Goal: Information Seeking & Learning: Learn about a topic

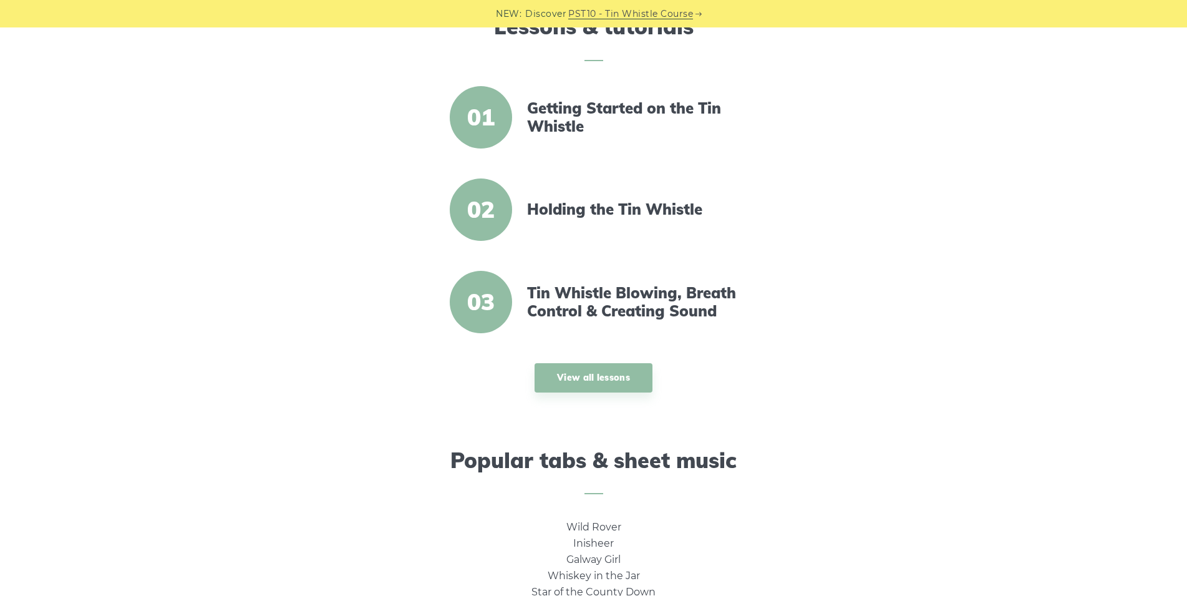
scroll to position [417, 0]
click at [536, 124] on link "Getting Started on the Tin Whistle" at bounding box center [634, 118] width 215 height 36
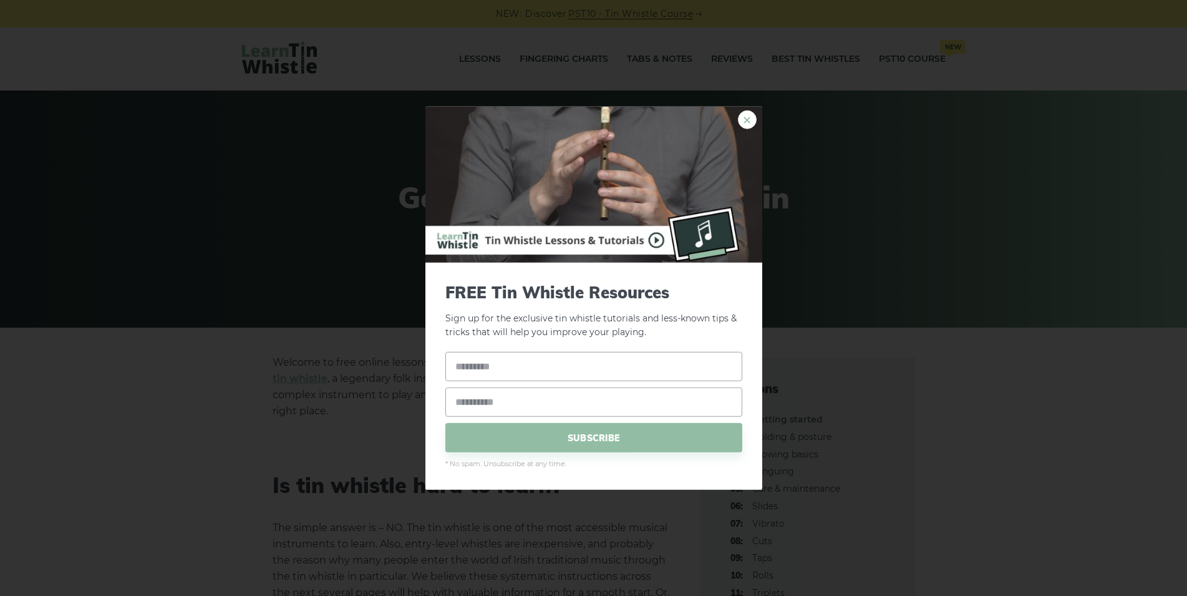
click at [751, 119] on link "×" at bounding box center [747, 119] width 19 height 19
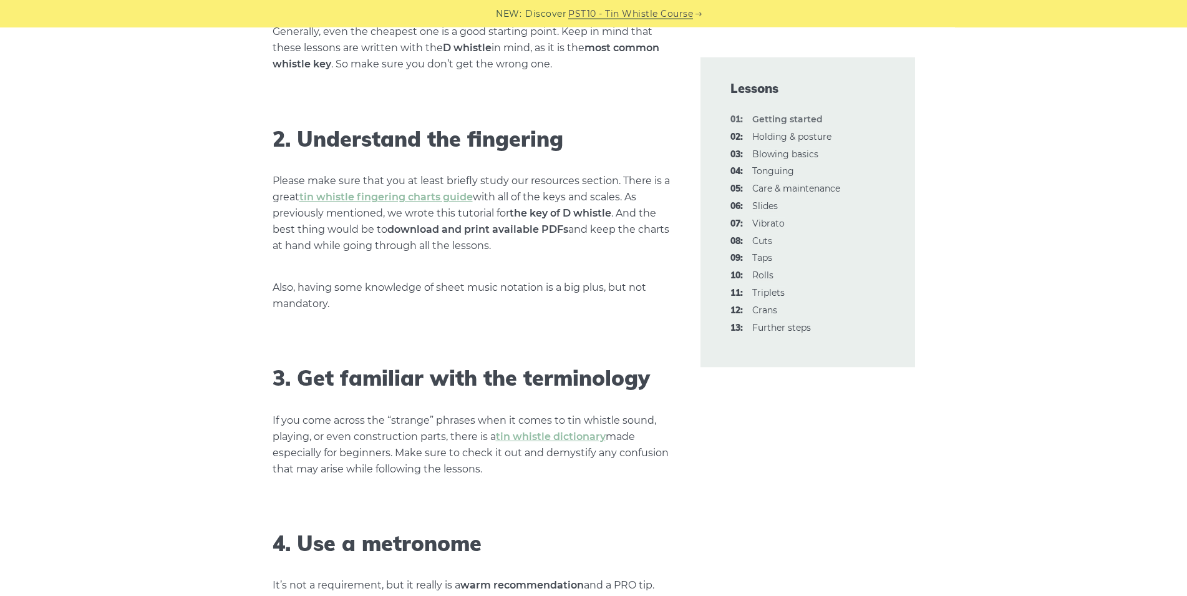
scroll to position [902, 0]
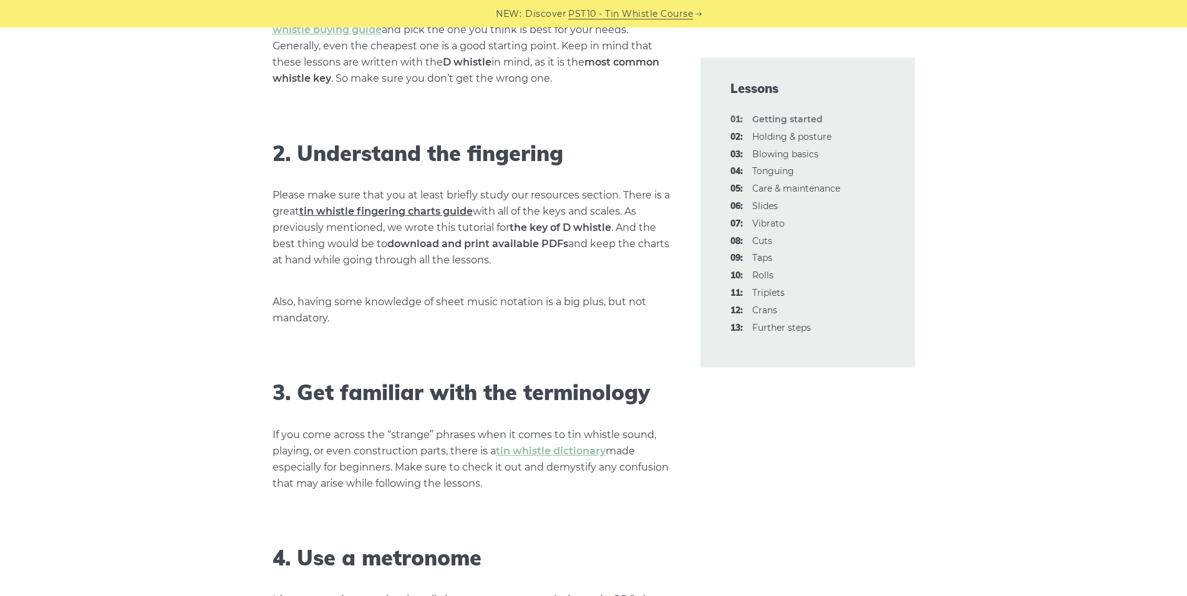
click at [380, 215] on link "tin whistle fingering charts guide" at bounding box center [385, 211] width 173 height 12
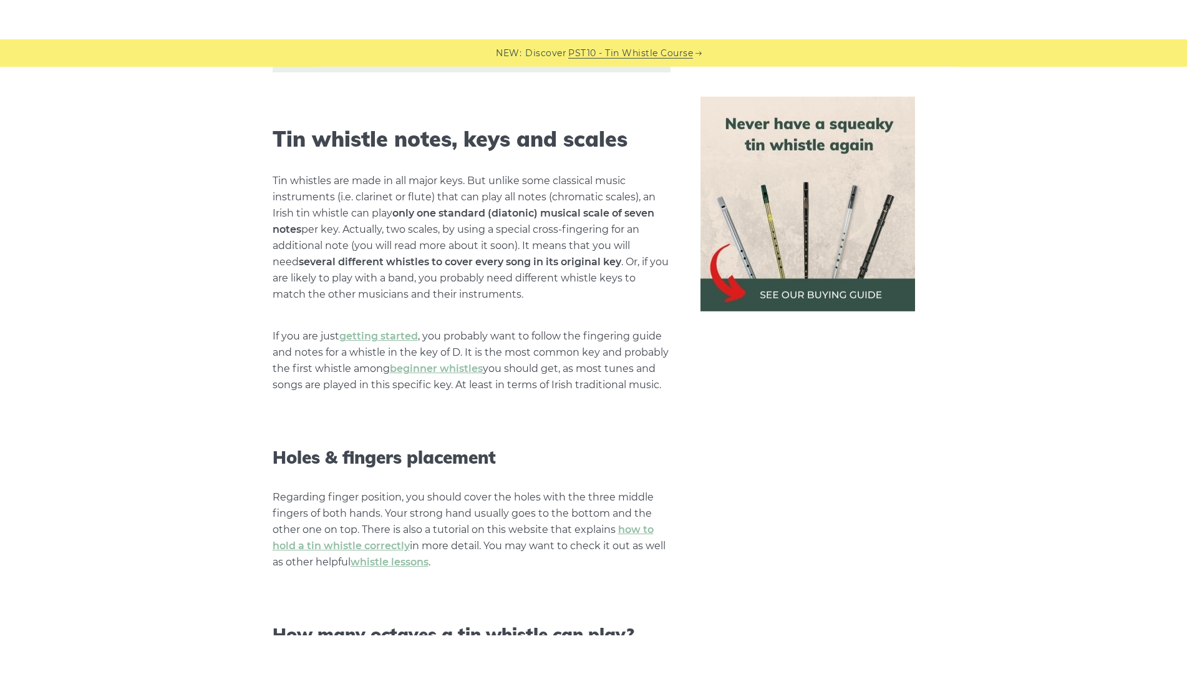
scroll to position [798, 0]
